Goal: Task Accomplishment & Management: Manage account settings

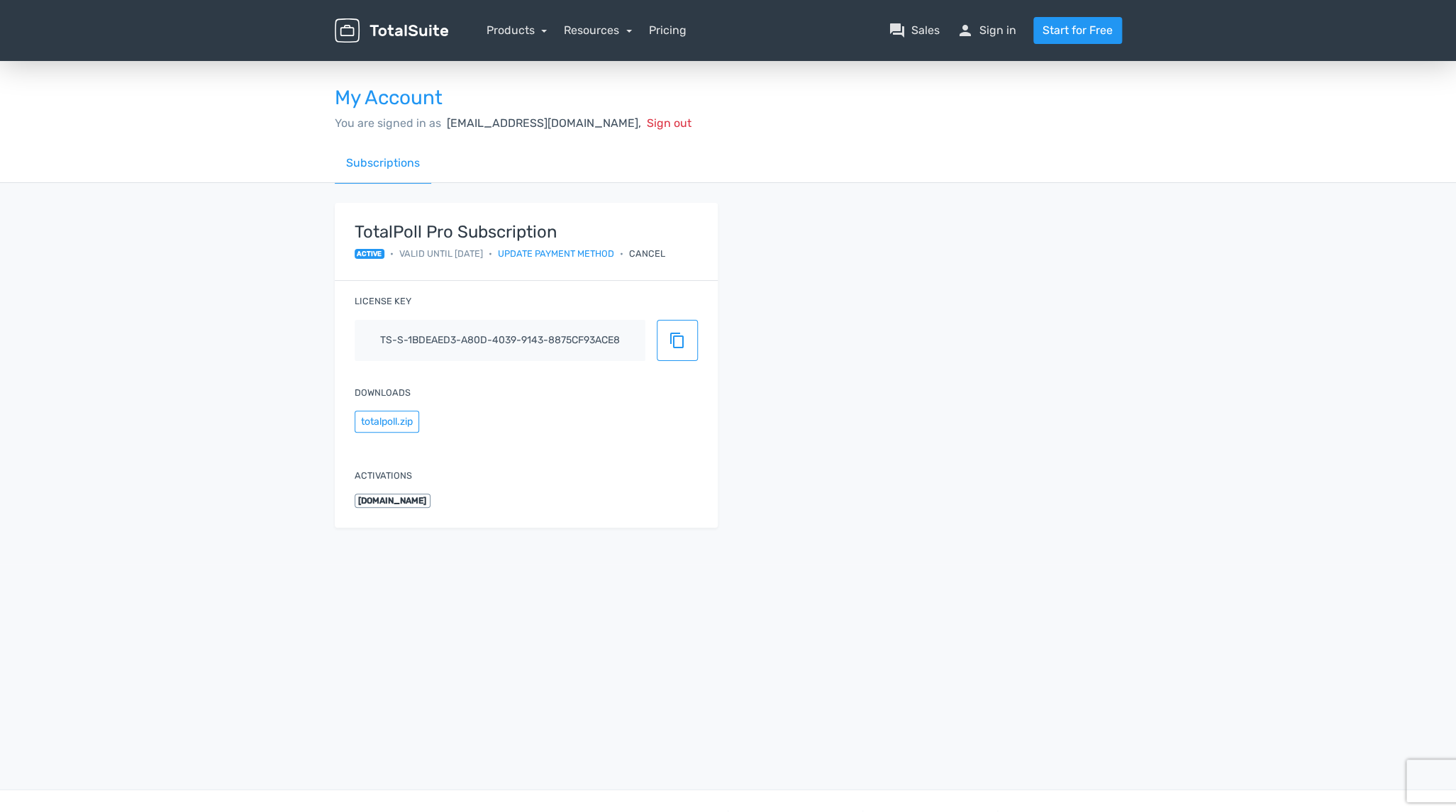
click at [655, 254] on div "Cancel" at bounding box center [648, 254] width 36 height 14
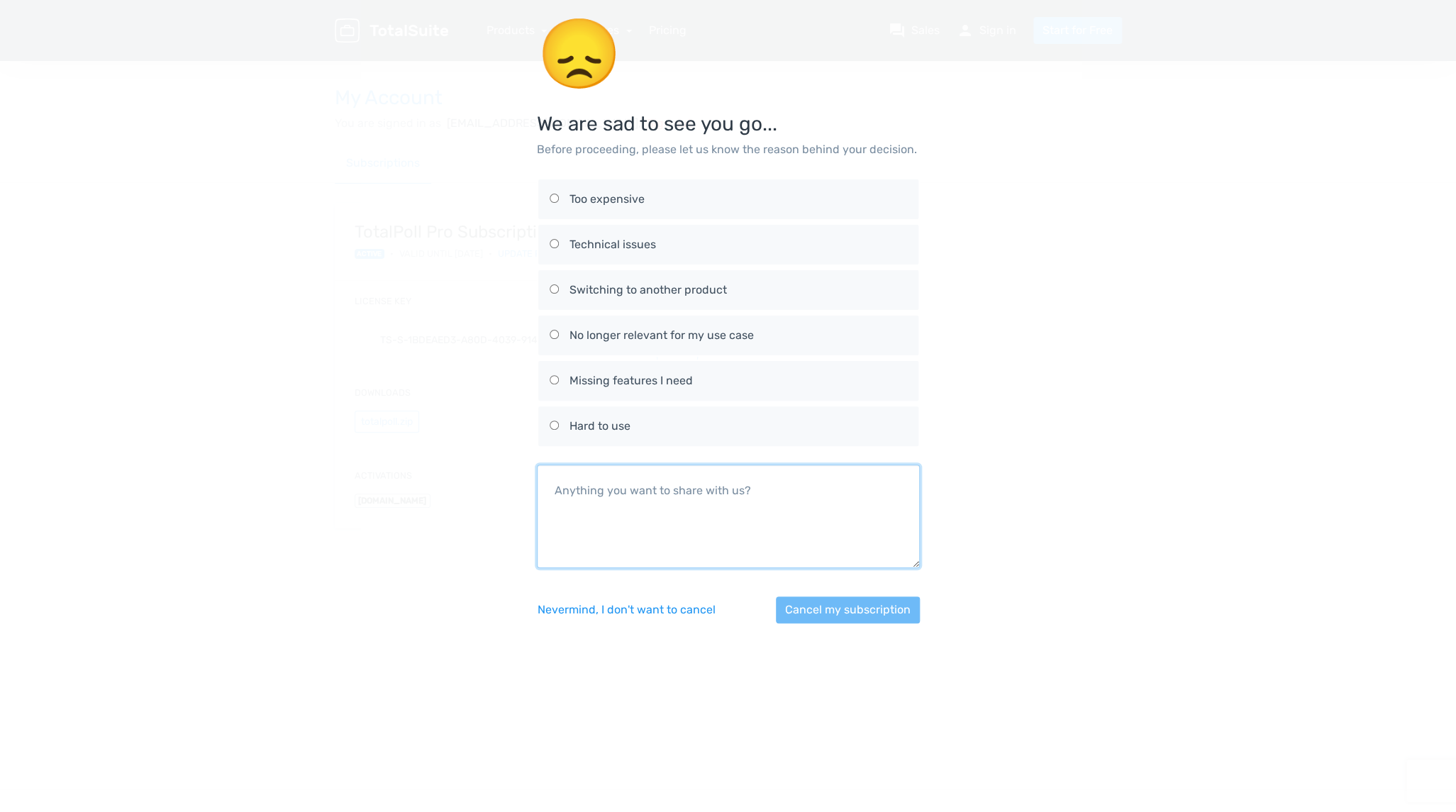
click at [770, 492] on textarea at bounding box center [728, 516] width 383 height 103
click at [666, 501] on textarea at bounding box center [728, 516] width 383 height 103
paste textarea "We do not yet know if we will need it this year, but if we did, we would reacti…"
type textarea "We do not yet know if we will need it this year, but if we did, we would reacti…"
click at [555, 334] on input "No longer relevant for my use case" at bounding box center [554, 334] width 9 height 9
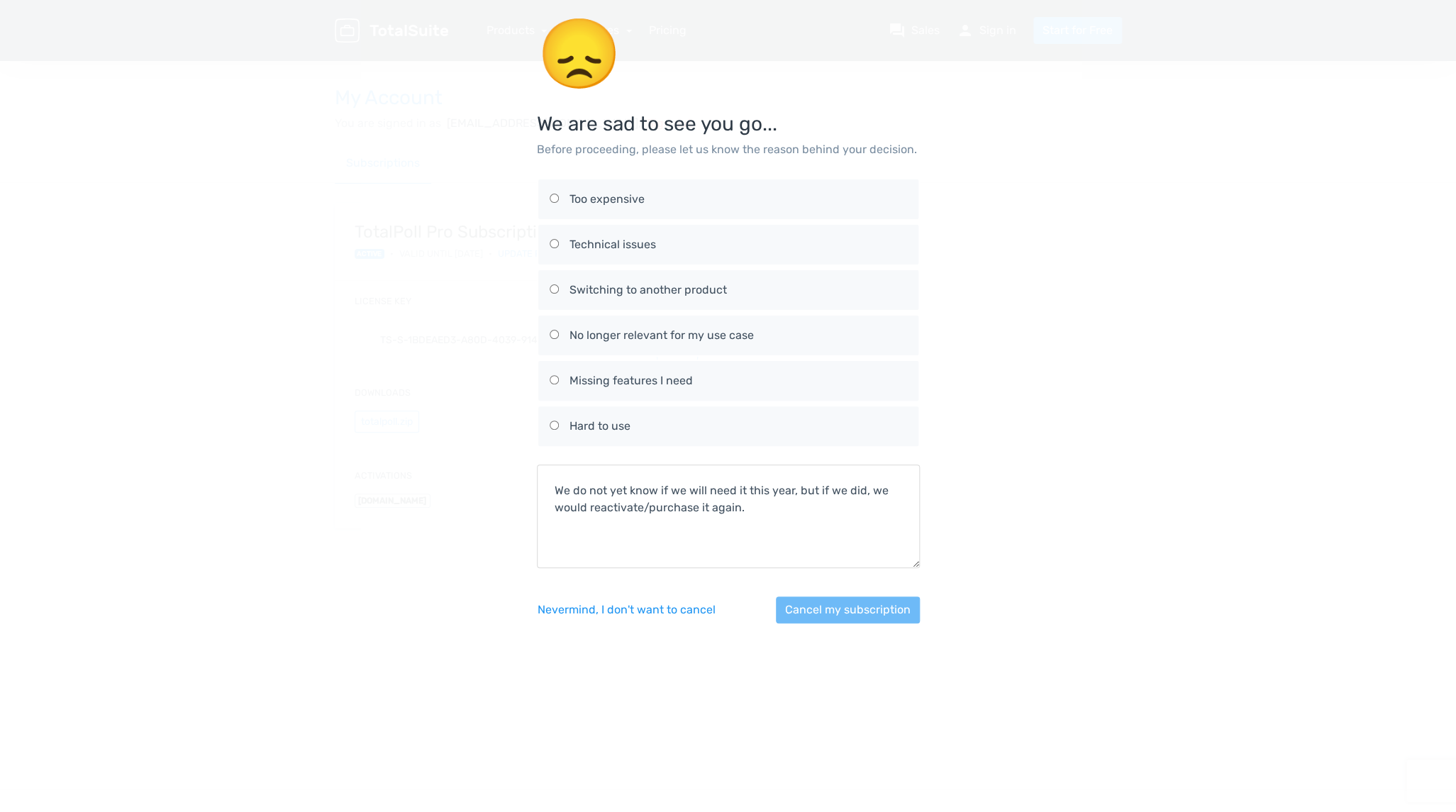
radio input "true"
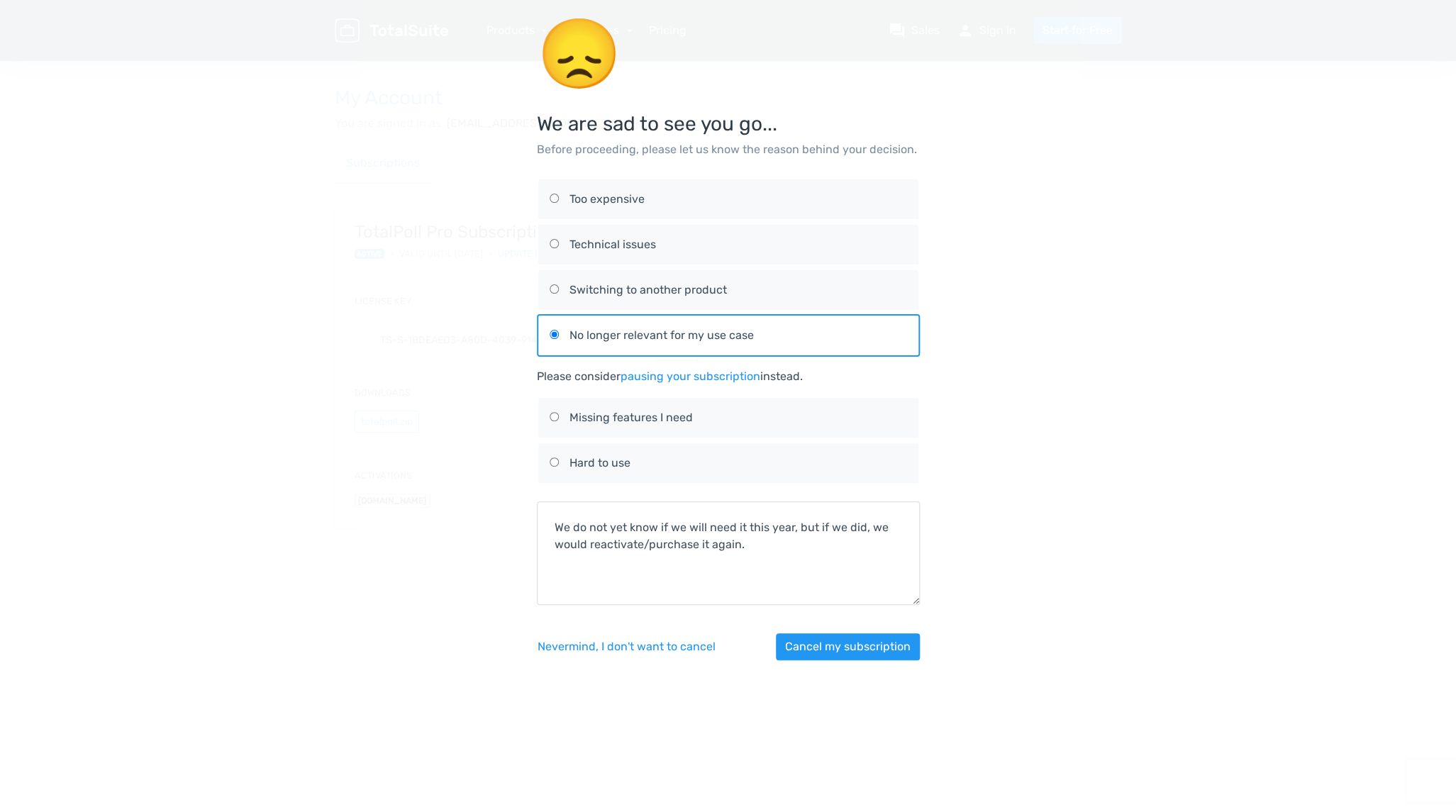
click at [555, 417] on input "Missing features I need" at bounding box center [554, 416] width 9 height 9
radio input "true"
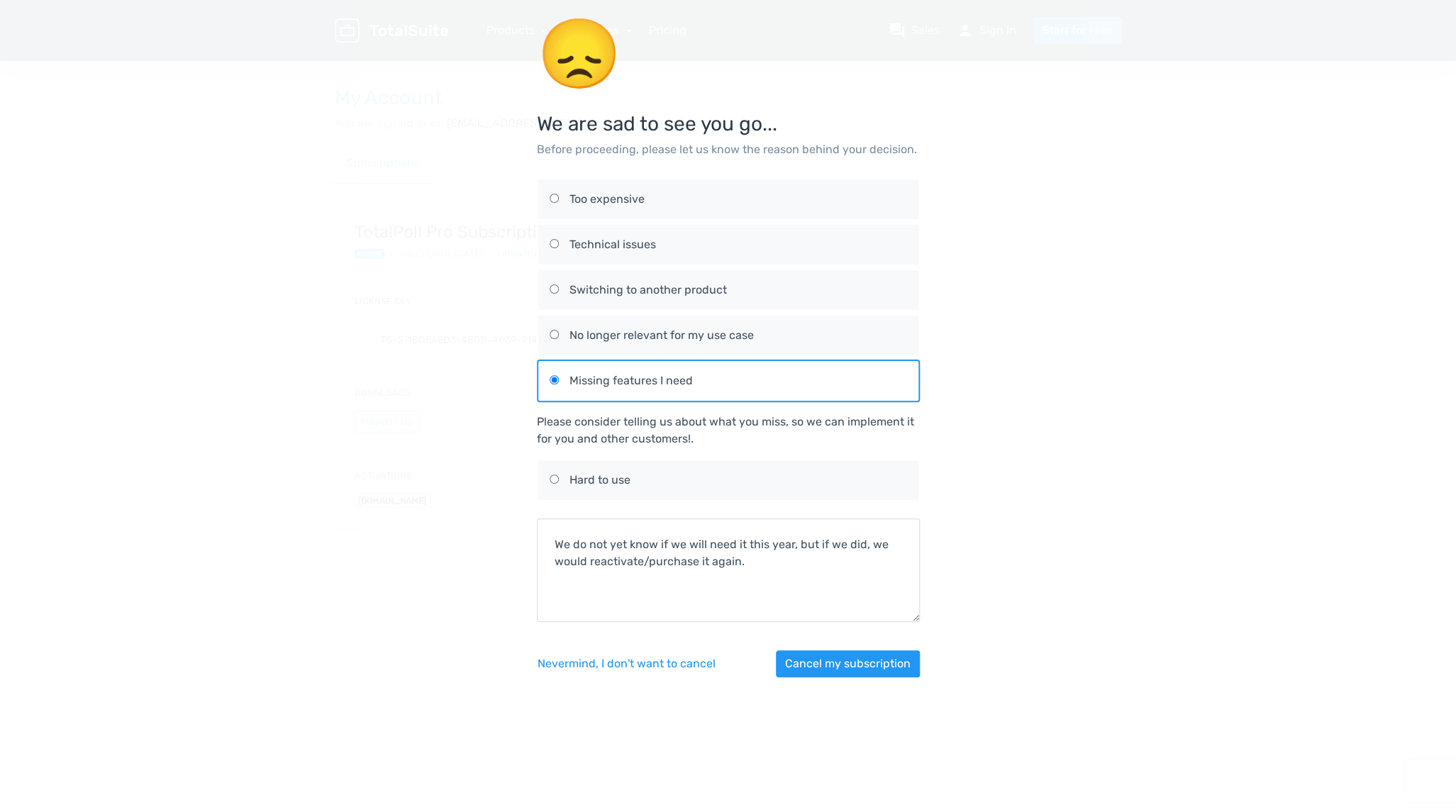
click at [551, 338] on input "No longer relevant for my use case" at bounding box center [554, 334] width 9 height 9
radio input "true"
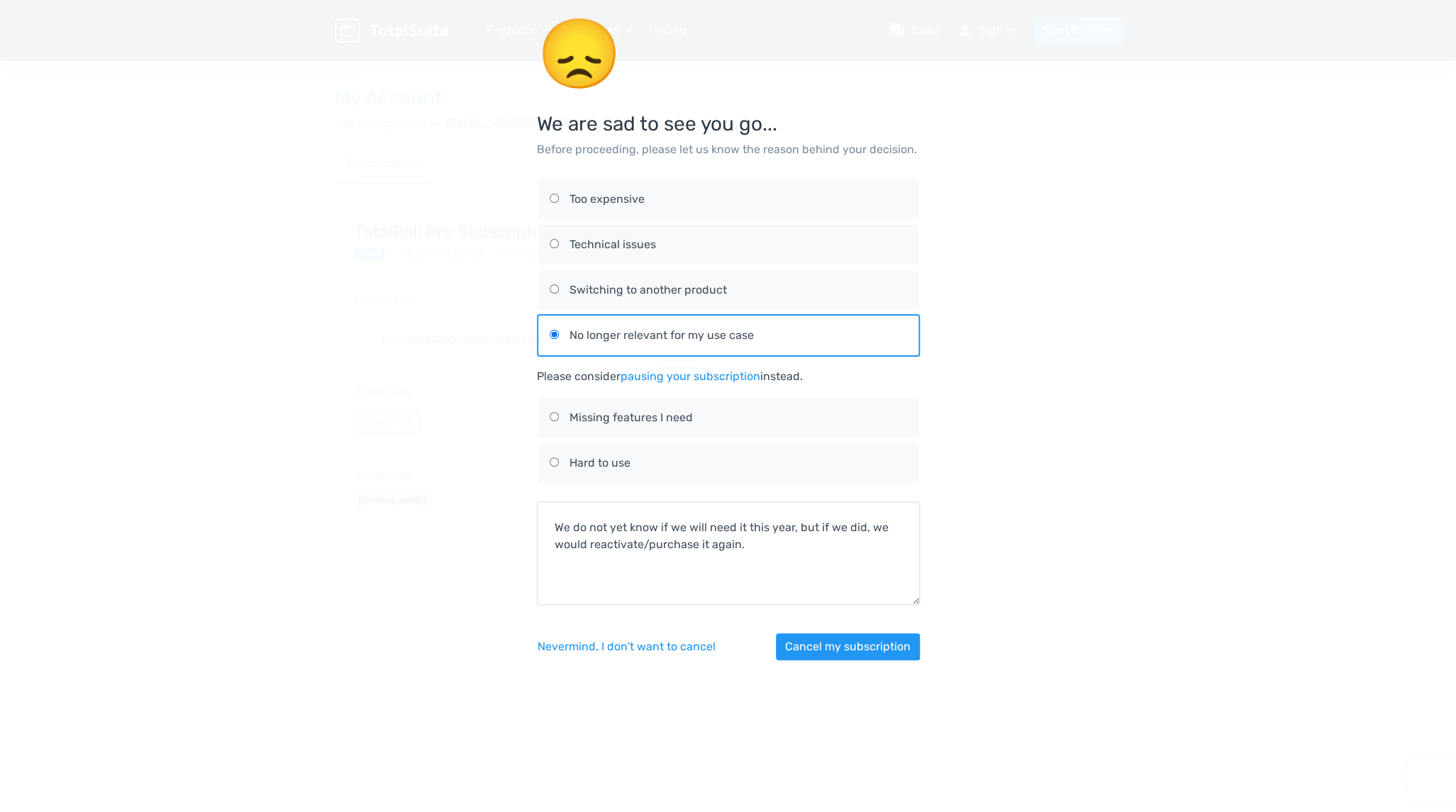
click at [552, 292] on input "Switching to another product" at bounding box center [554, 289] width 9 height 9
radio input "true"
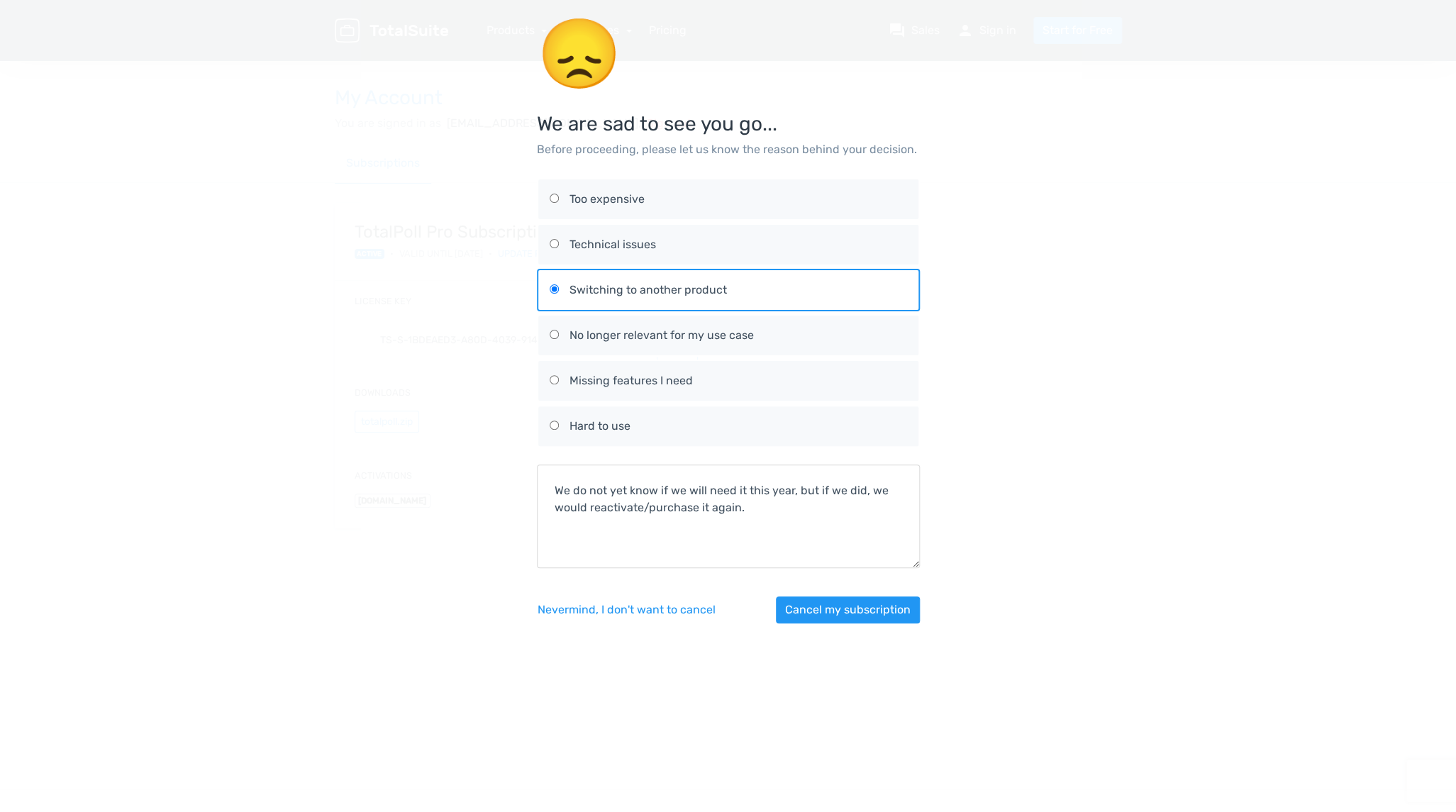
click at [558, 247] on input "Technical issues" at bounding box center [554, 243] width 9 height 9
radio input "true"
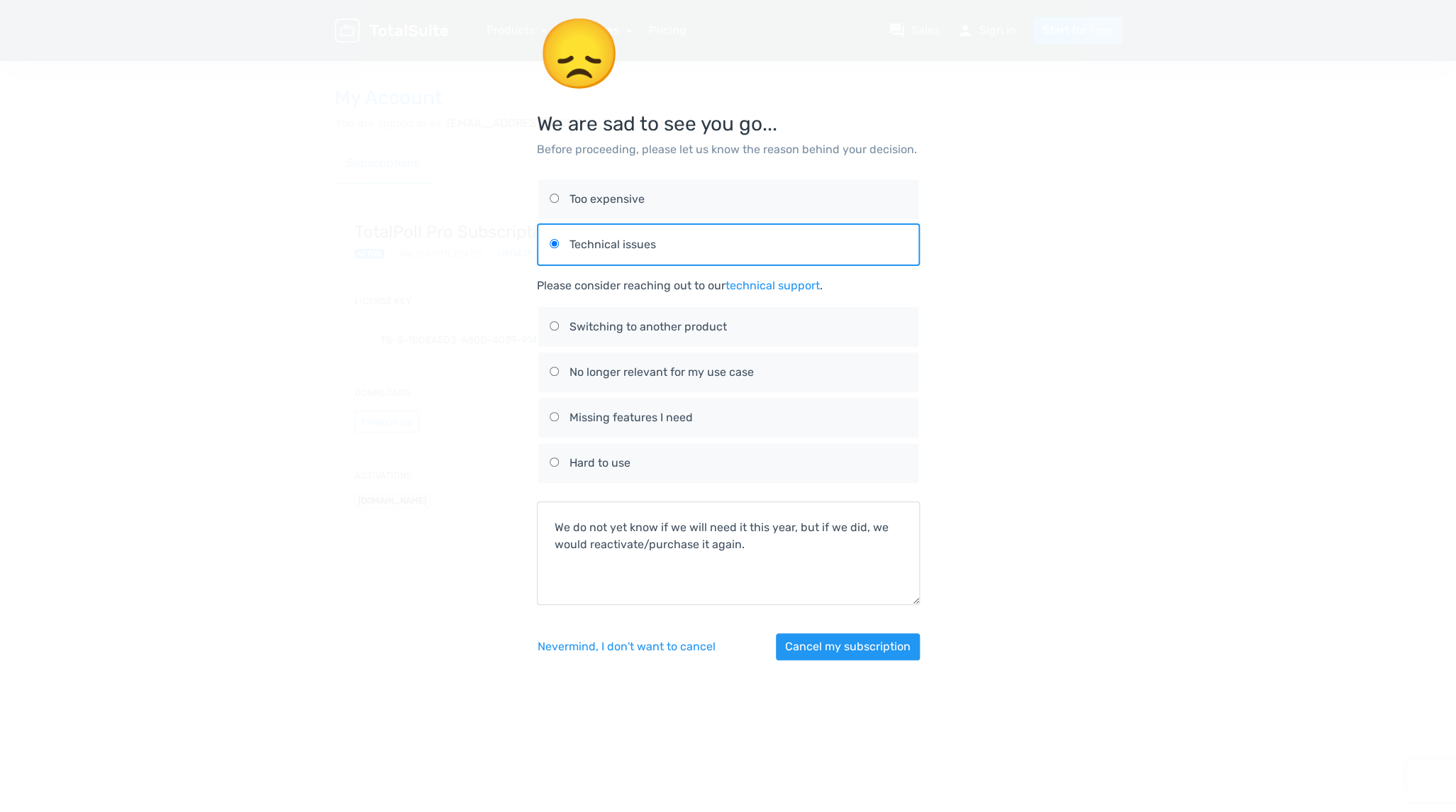
click at [551, 202] on input "Too expensive" at bounding box center [554, 198] width 9 height 9
radio input "true"
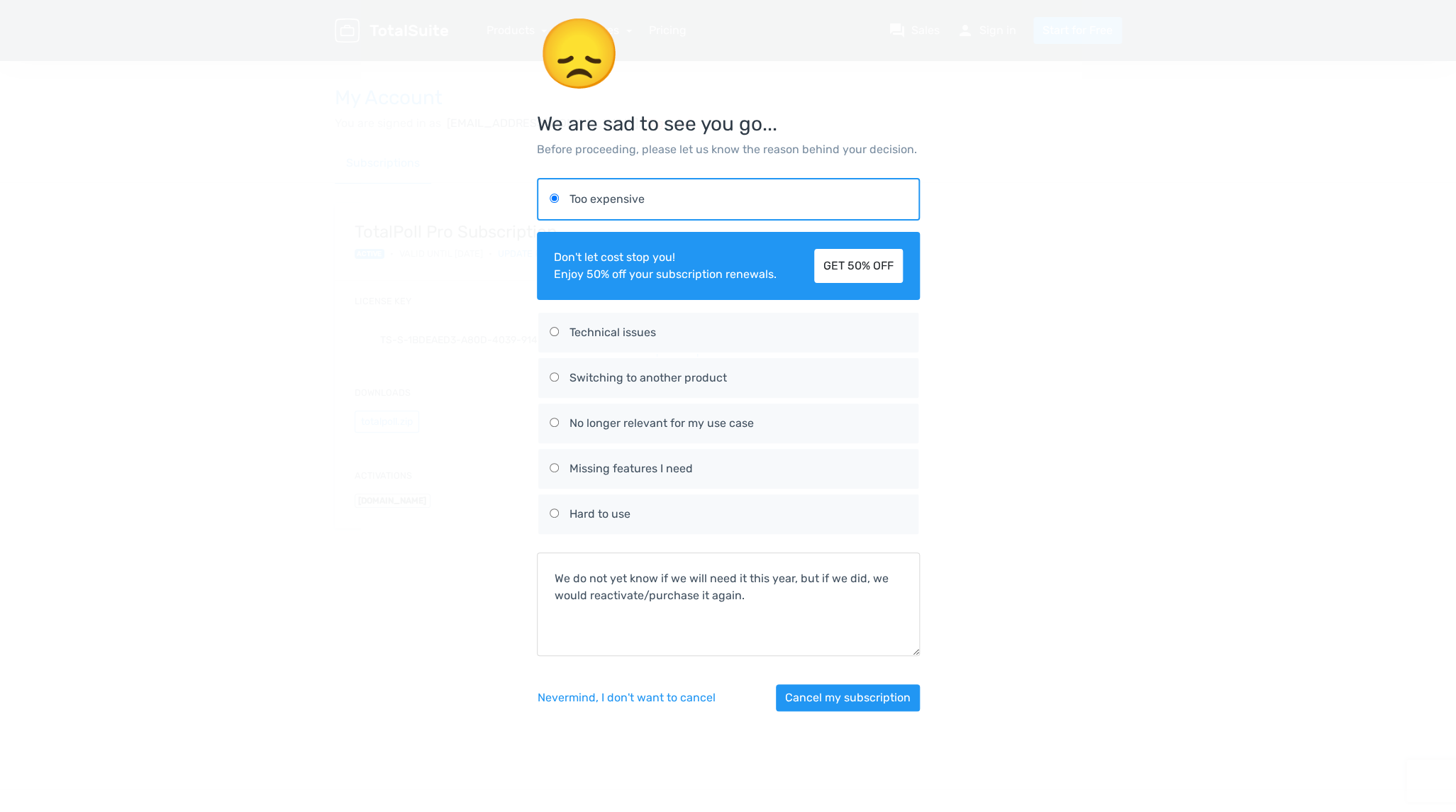
click at [561, 421] on label "No longer relevant for my use case" at bounding box center [728, 423] width 357 height 40
click at [559, 421] on input "No longer relevant for my use case" at bounding box center [554, 422] width 9 height 9
radio input "false"
radio input "true"
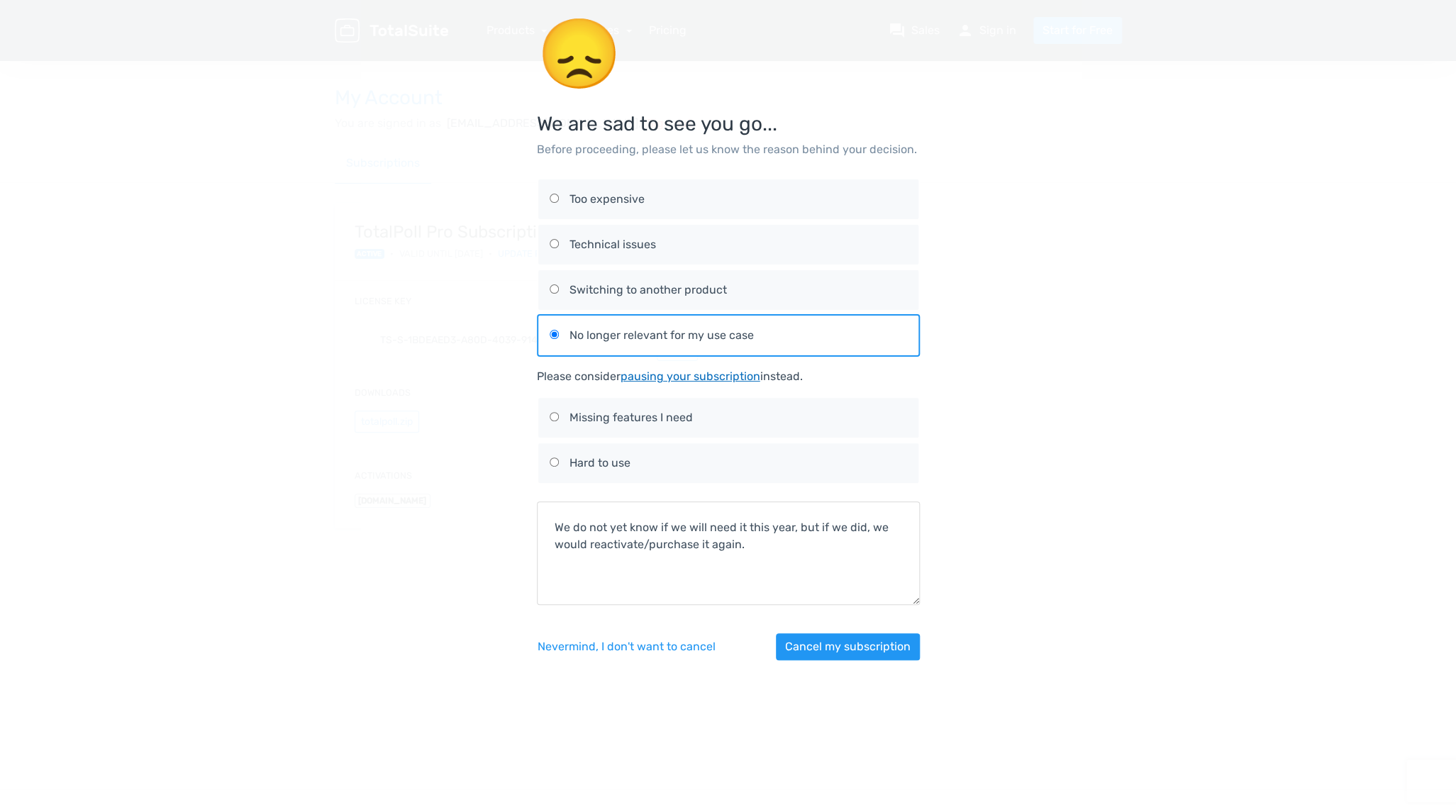
click at [714, 376] on link "pausing your subscription" at bounding box center [690, 376] width 140 height 14
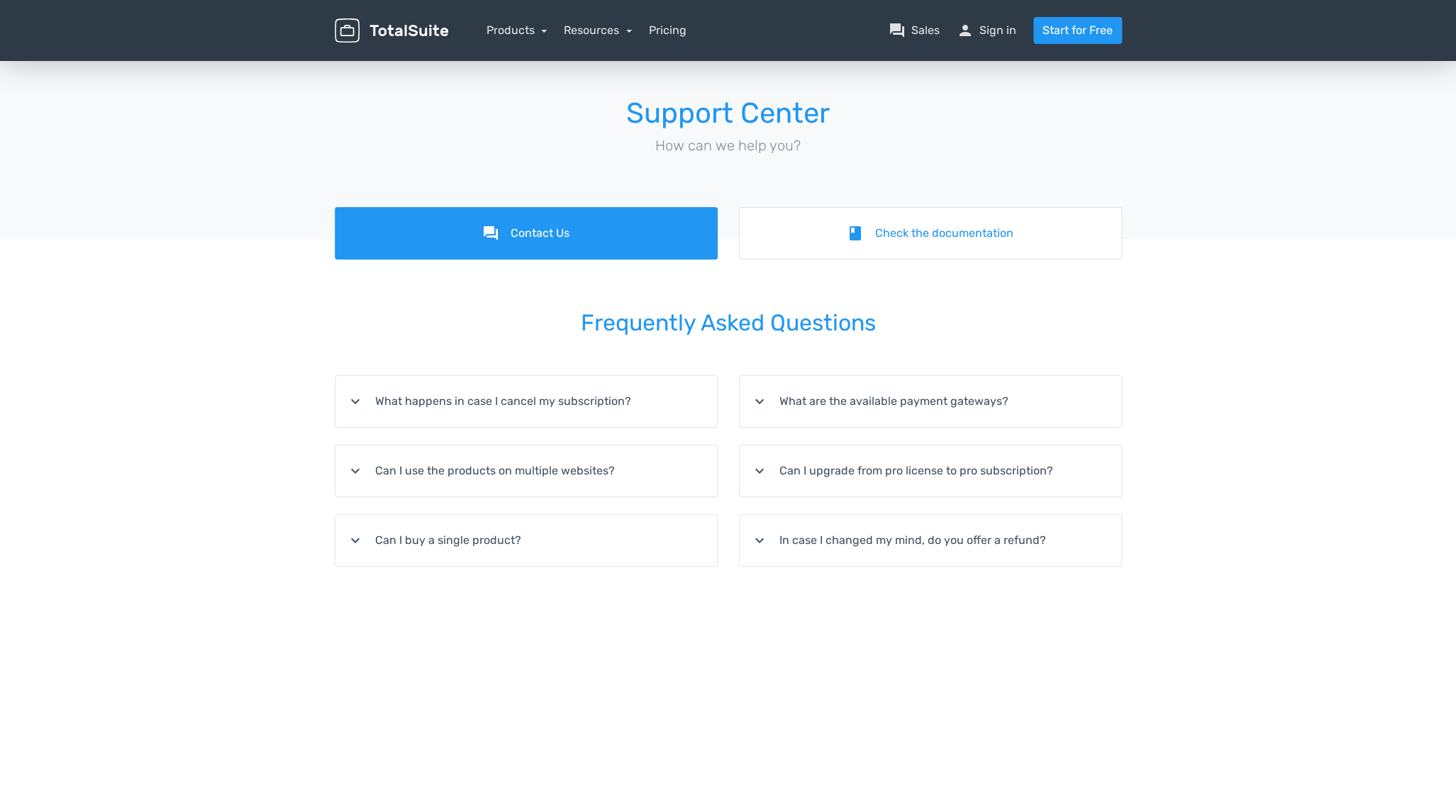
click at [641, 395] on summary "expand_more What happens in case I cancel my subscription?" at bounding box center [526, 401] width 382 height 51
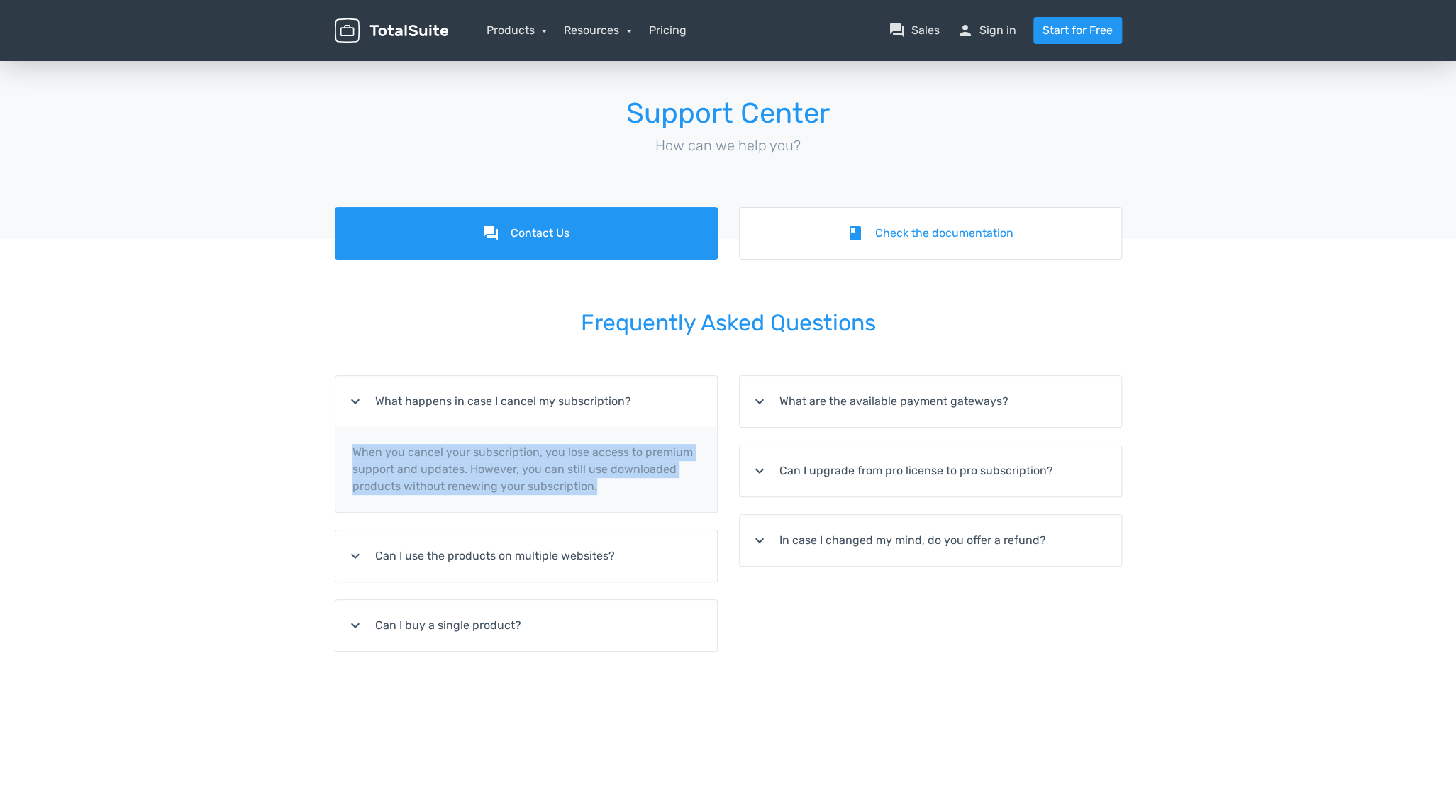
drag, startPoint x: 598, startPoint y: 484, endPoint x: 354, endPoint y: 453, distance: 246.0
click at [354, 453] on p "When you cancel your subscription, you lose access to premium support and updat…" at bounding box center [526, 469] width 382 height 85
copy p "When you cancel your subscription, you lose access to premium support and updat…"
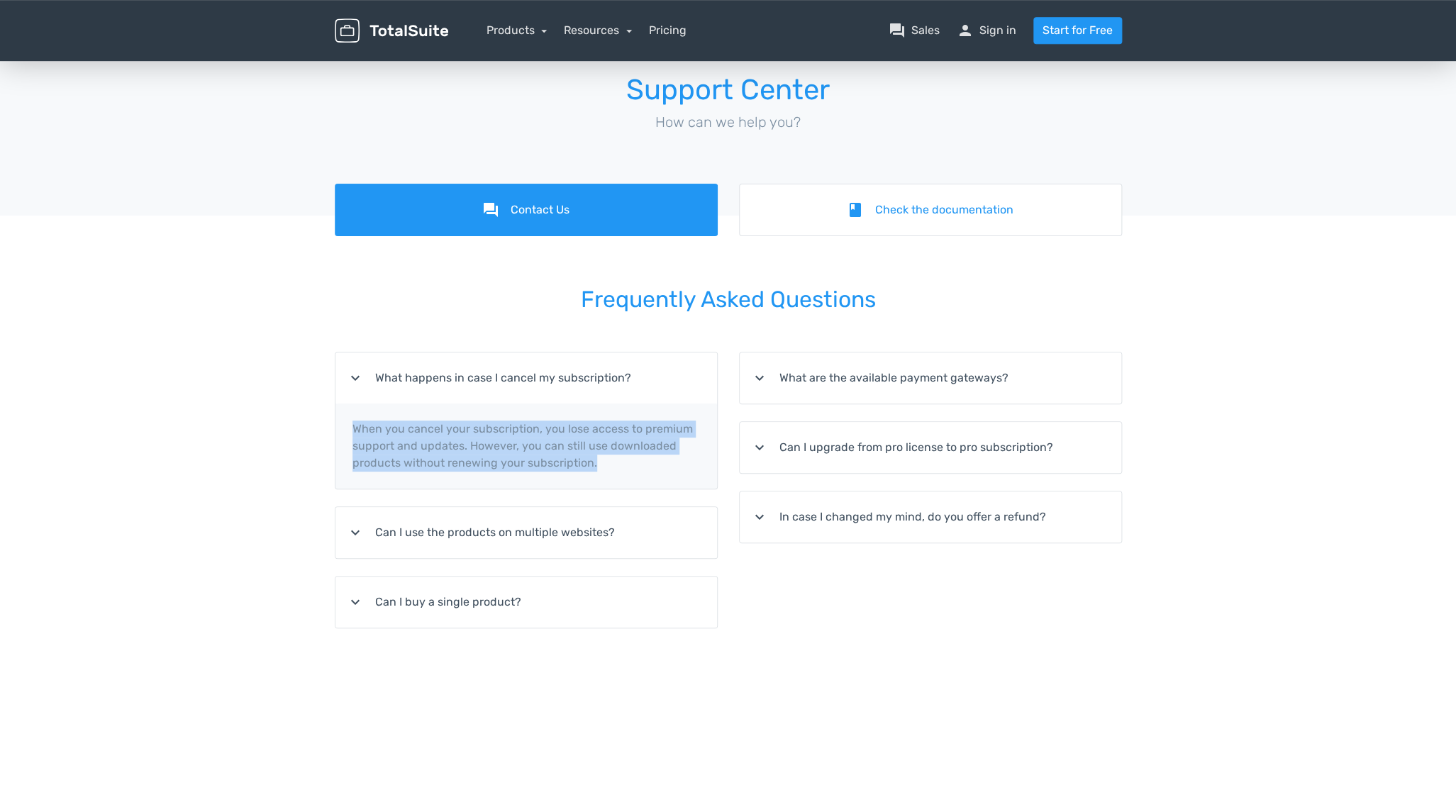
scroll to position [23, 0]
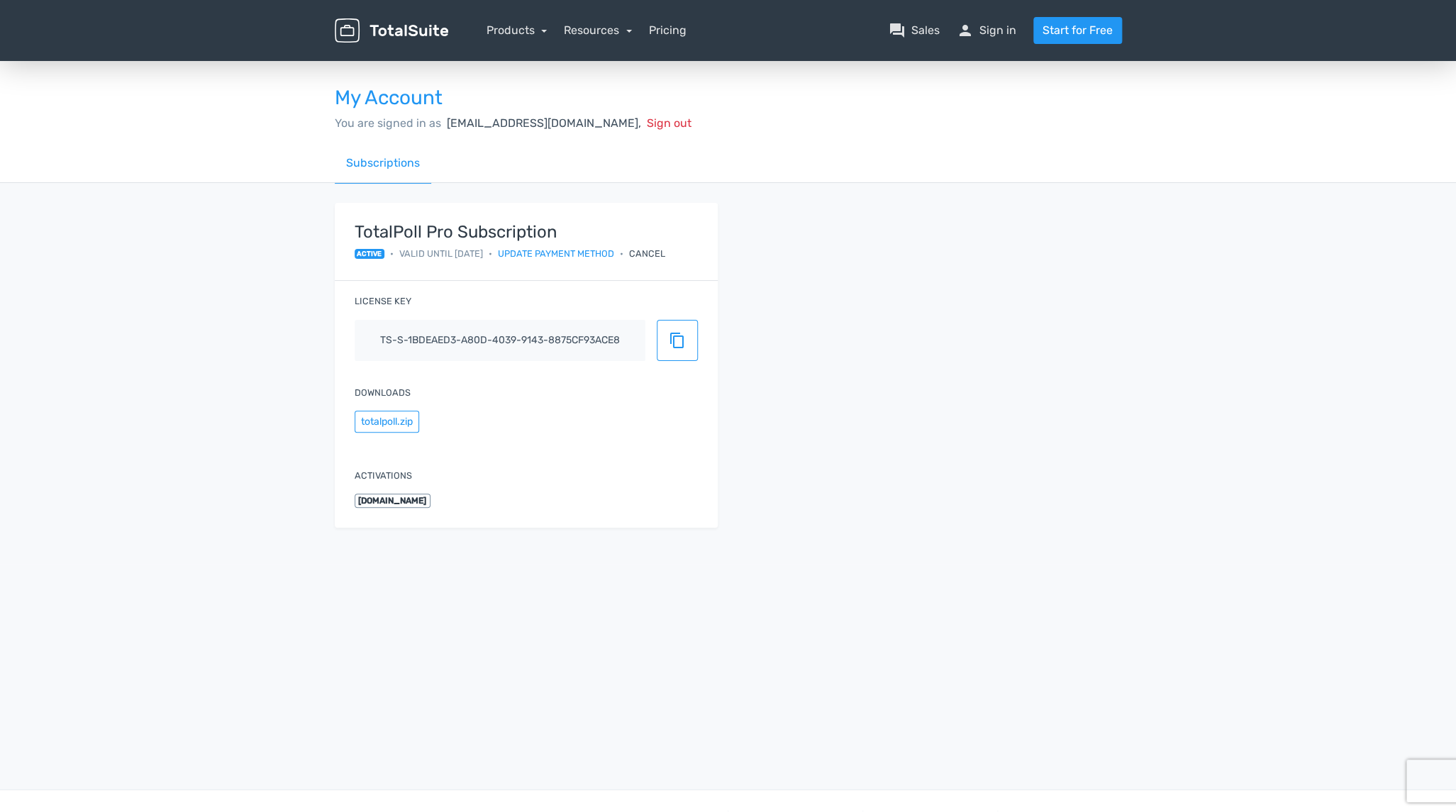
click at [660, 251] on div "Cancel" at bounding box center [648, 254] width 36 height 14
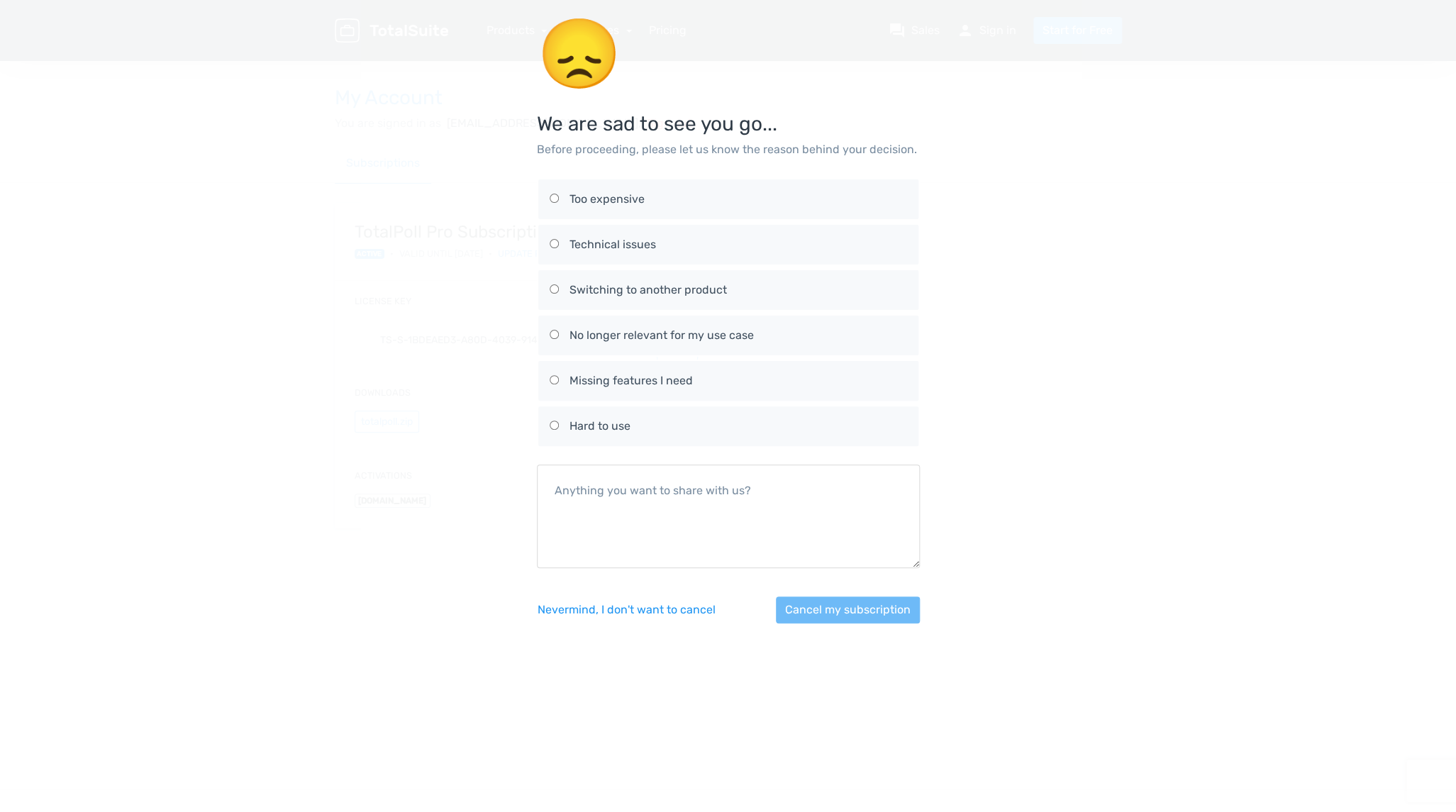
click at [552, 335] on input "No longer relevant for my use case" at bounding box center [554, 334] width 9 height 9
radio input "true"
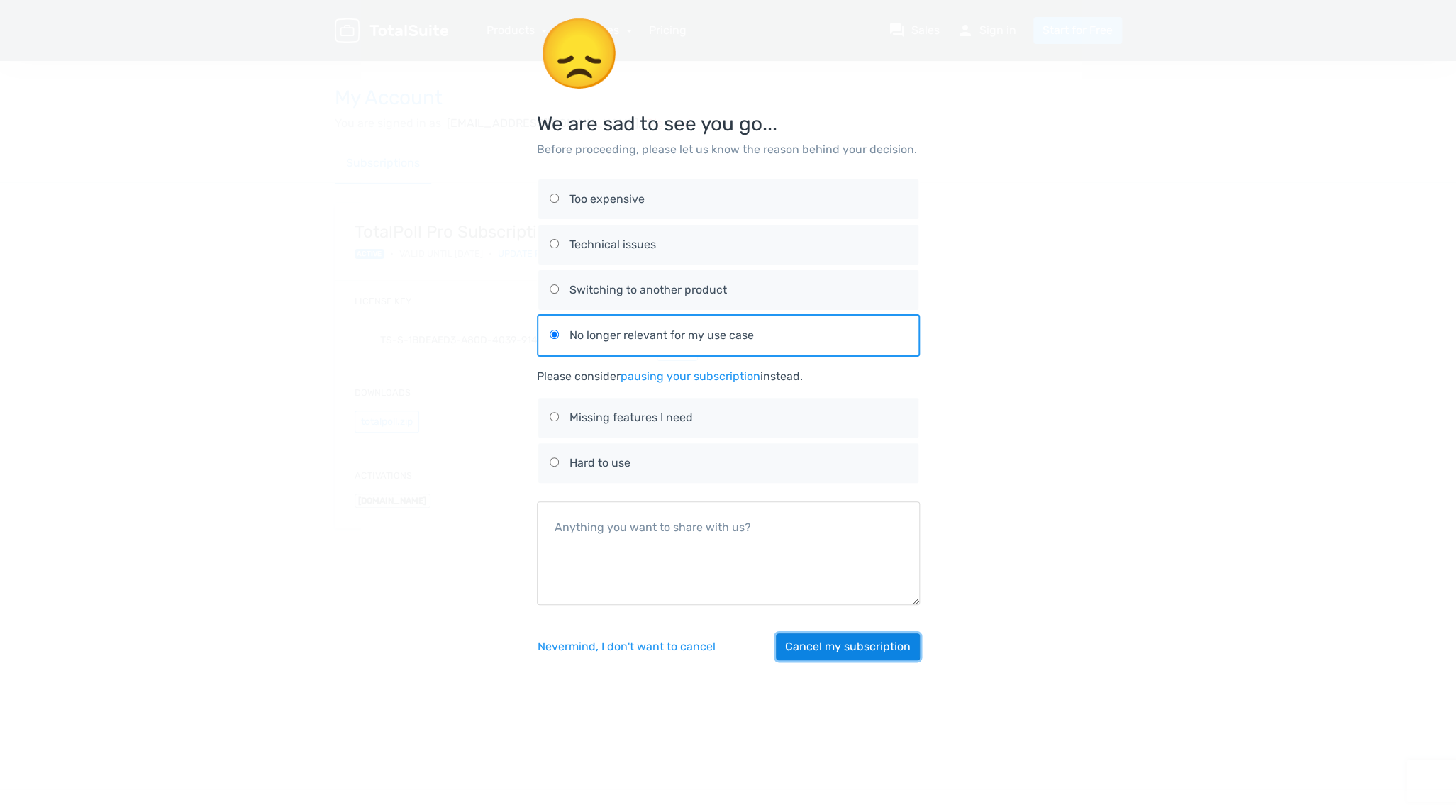
click at [826, 653] on button "Cancel my subscription" at bounding box center [848, 647] width 144 height 27
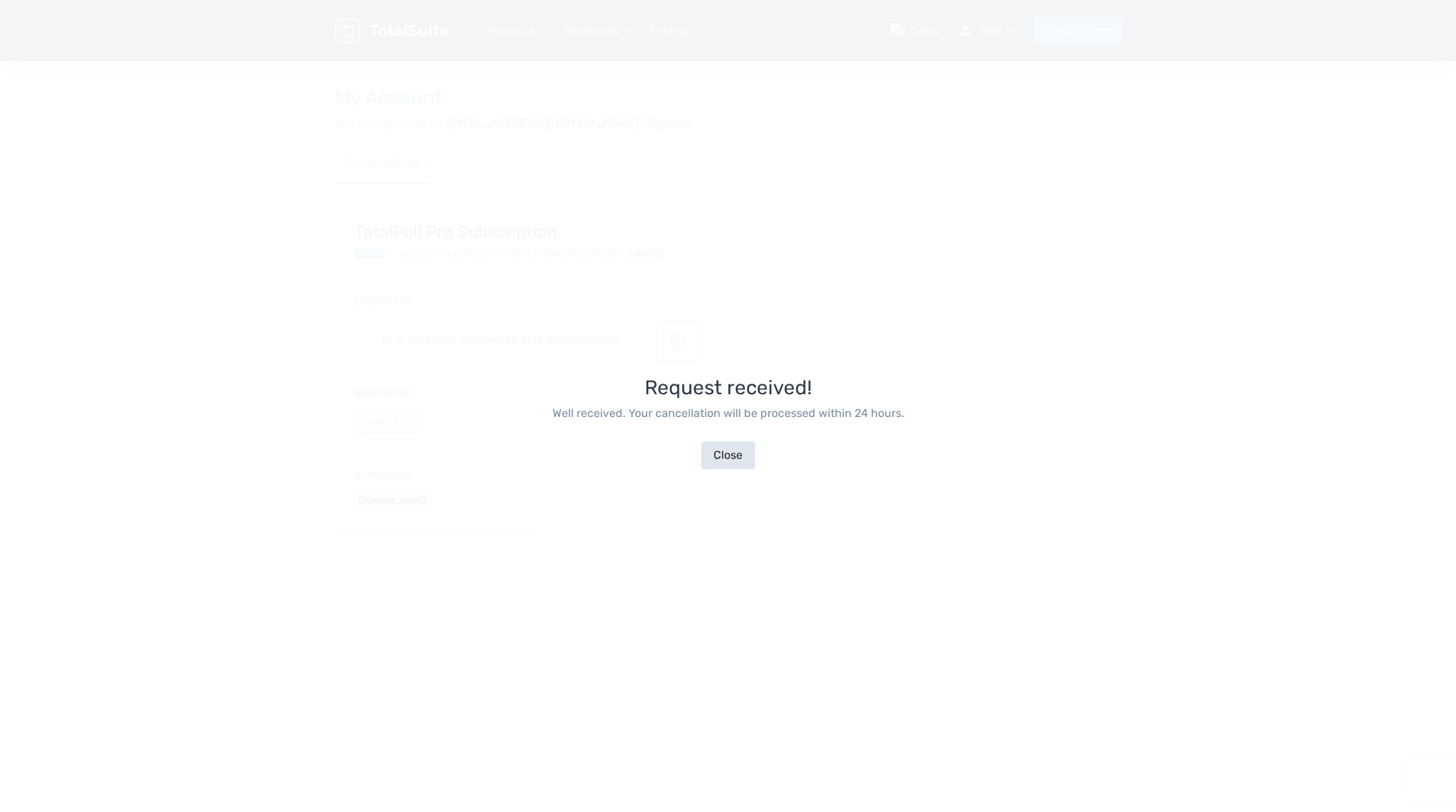
click at [717, 459] on button "Close" at bounding box center [728, 455] width 53 height 27
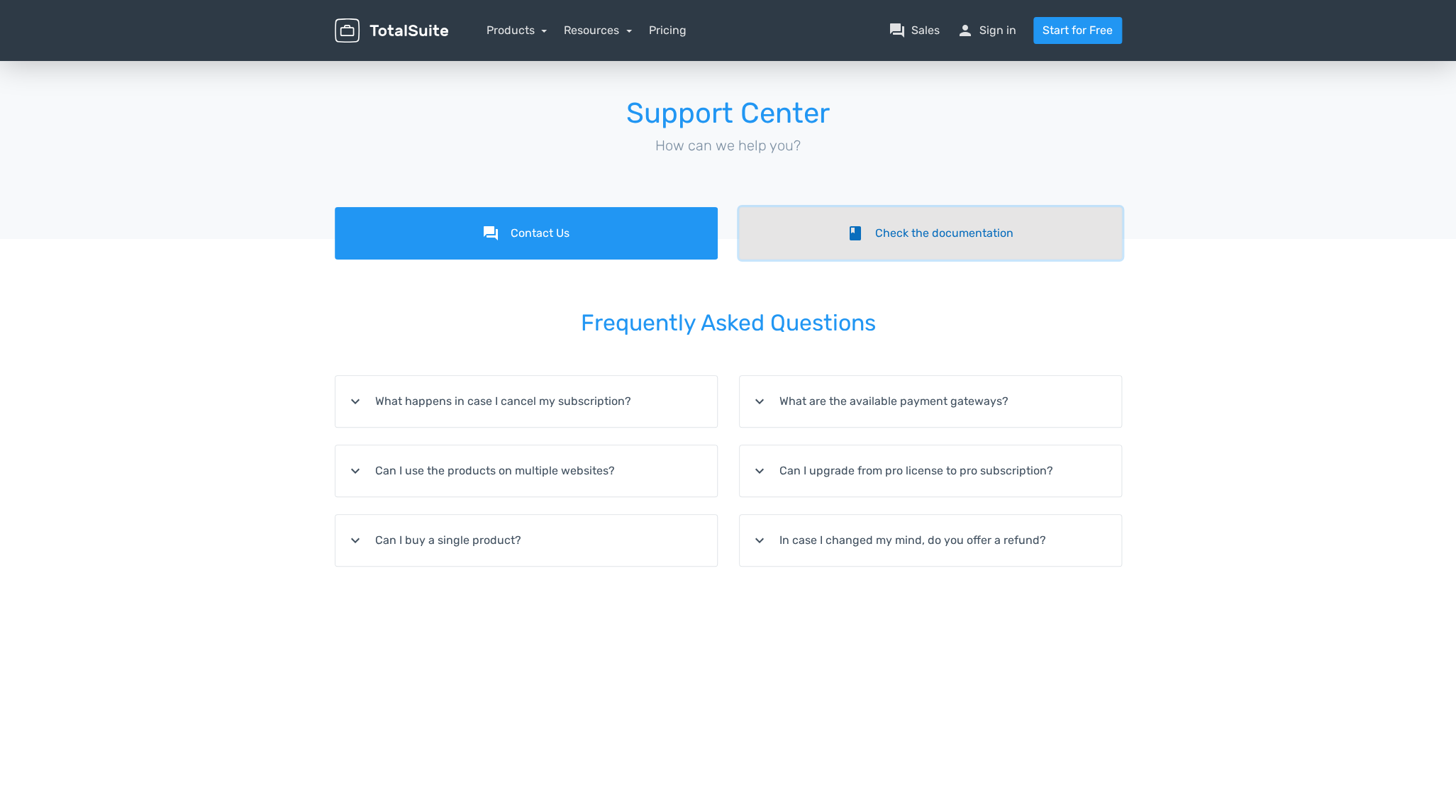
click at [907, 240] on link "book Check the documentation" at bounding box center [930, 233] width 383 height 52
